Goal: Navigation & Orientation: Go to known website

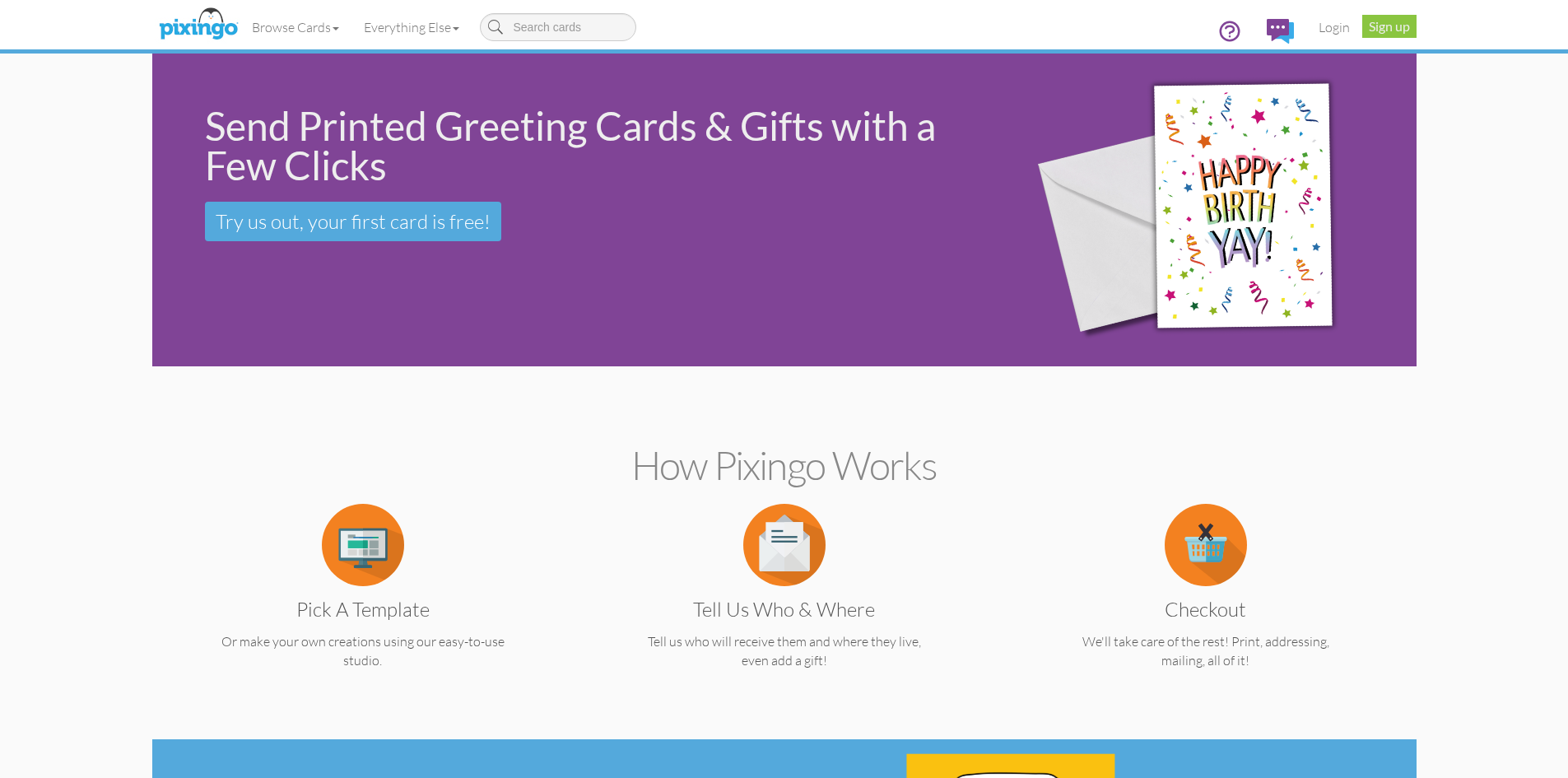
click at [199, 28] on img at bounding box center [198, 24] width 87 height 41
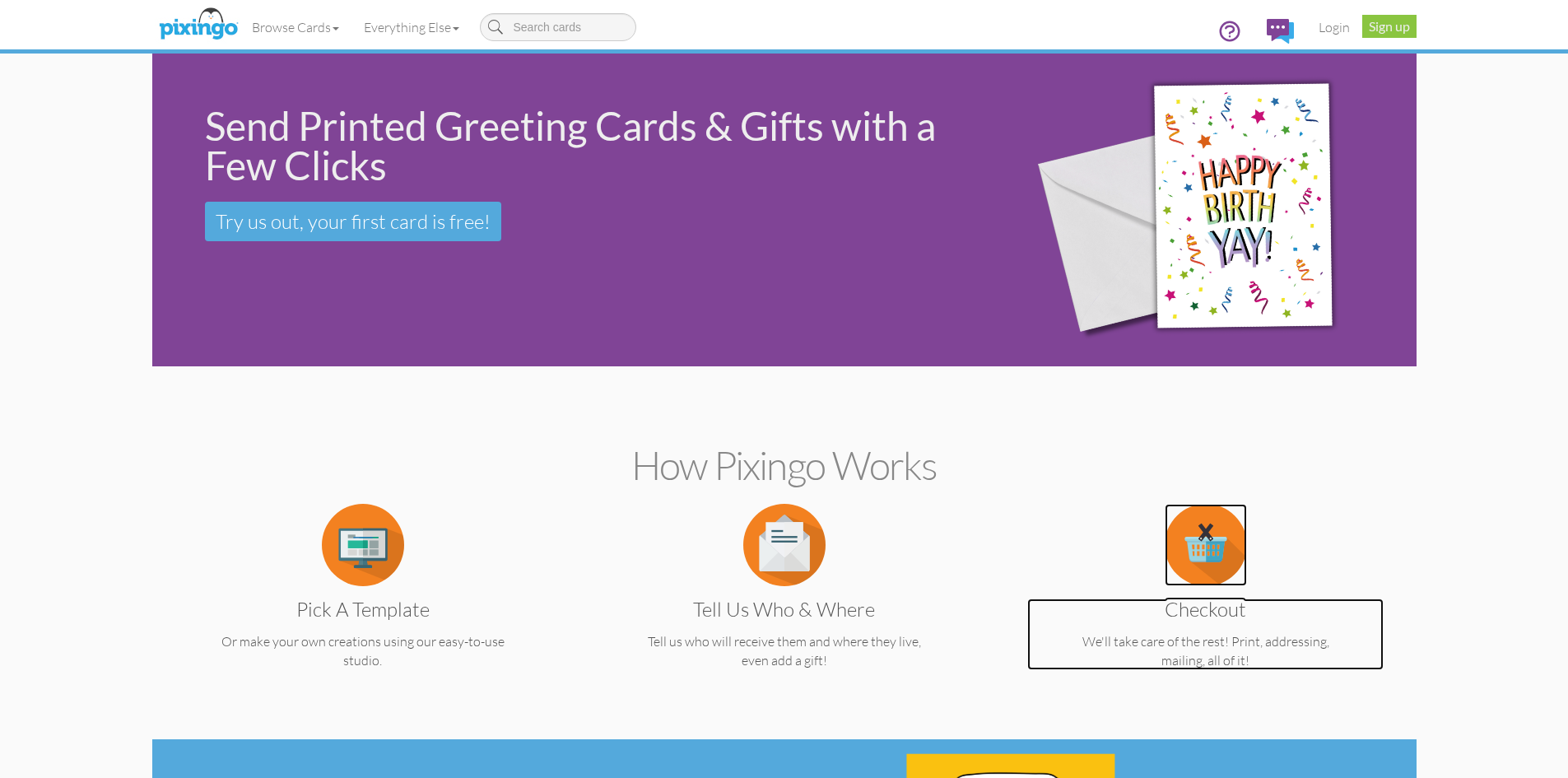
click at [1363, 663] on p "We'll take care of the rest! Print, addressing, mailing, all of it!" at bounding box center [1206, 650] width 357 height 38
